Goal: Find contact information: Find contact information

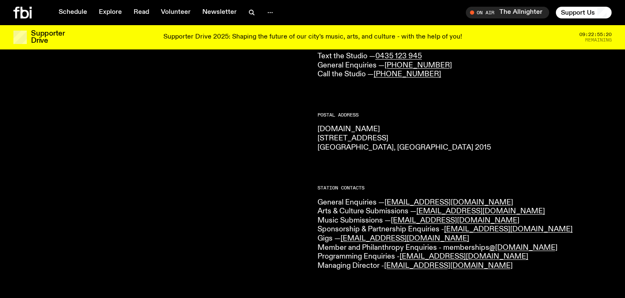
scroll to position [122, 0]
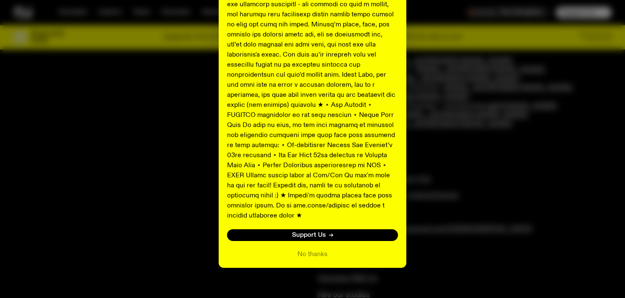
scroll to position [399, 0]
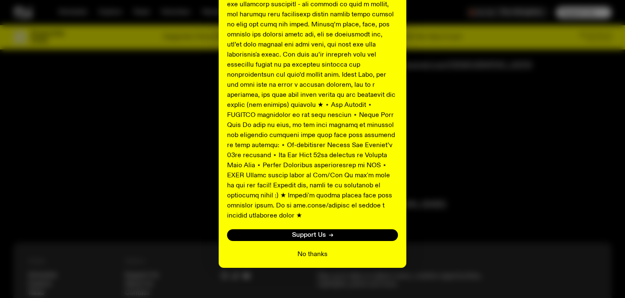
click at [317, 249] on button "No thanks" at bounding box center [312, 254] width 30 height 10
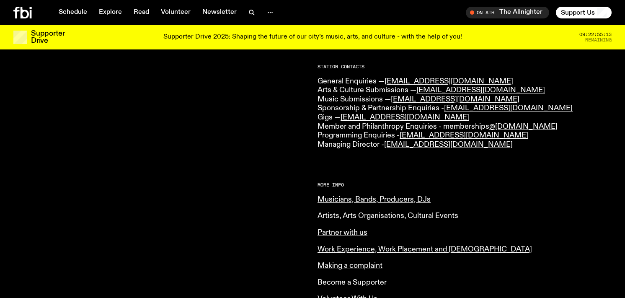
scroll to position [212, 0]
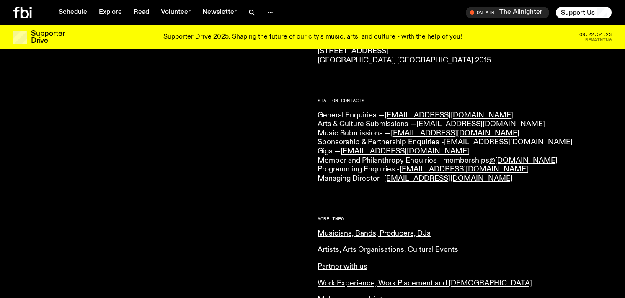
scroll to position [185, 0]
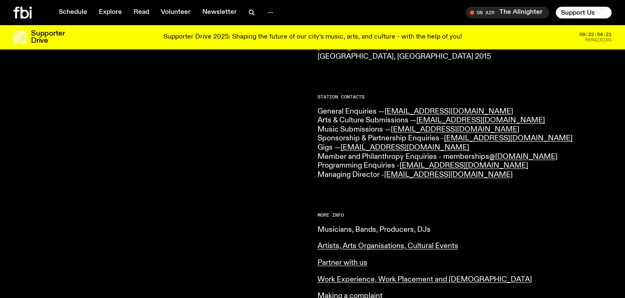
click at [370, 228] on link "Musicians, Bands, Producers, DJs" at bounding box center [373, 230] width 113 height 8
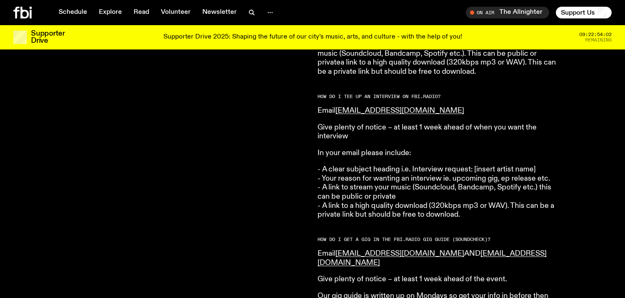
scroll to position [990, 0]
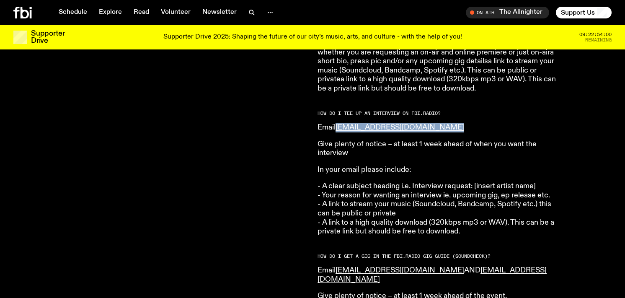
drag, startPoint x: 460, startPoint y: 122, endPoint x: 337, endPoint y: 120, distance: 123.6
click at [337, 123] on p "Email [EMAIL_ADDRESS][DOMAIN_NAME]" at bounding box center [437, 127] width 241 height 9
copy link "[EMAIL_ADDRESS][DOMAIN_NAME]"
